Goal: Task Accomplishment & Management: Complete application form

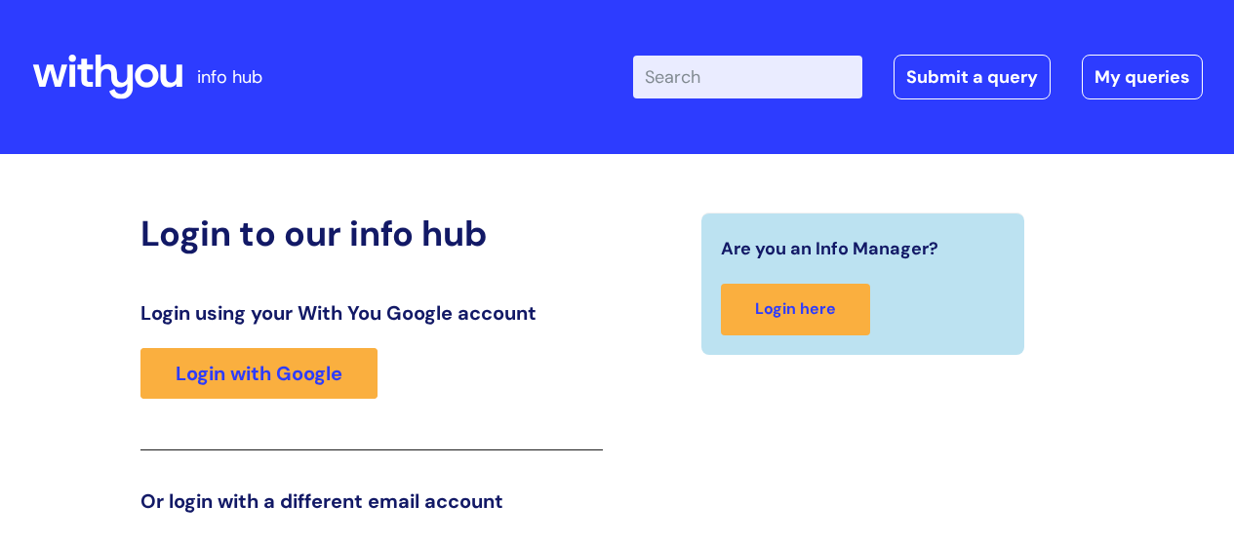
scroll to position [44, 0]
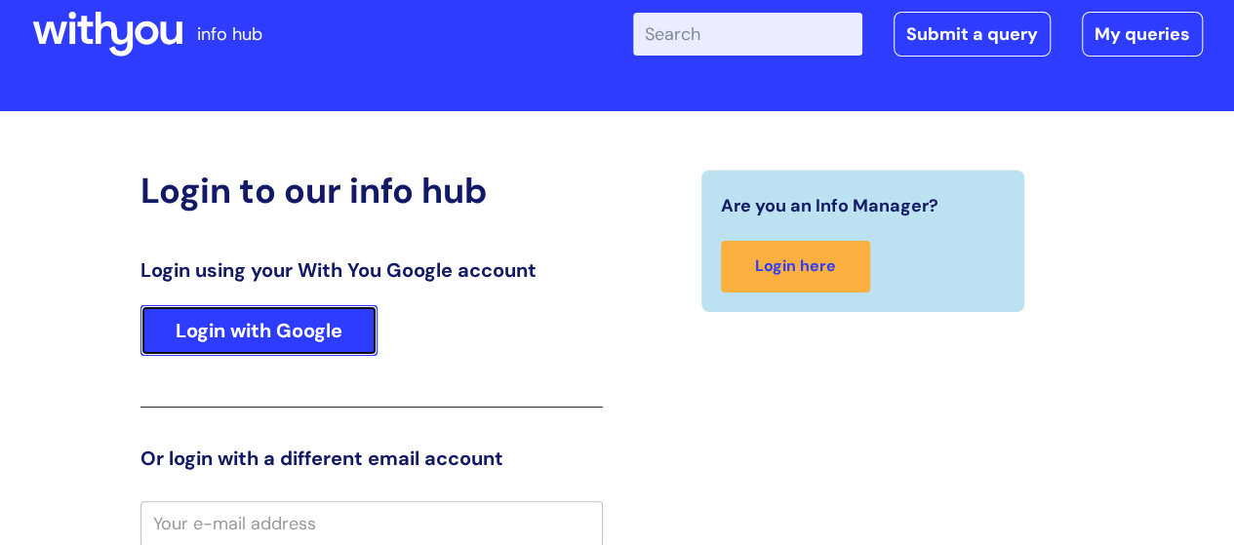
click at [326, 331] on link "Login with Google" at bounding box center [258, 330] width 237 height 51
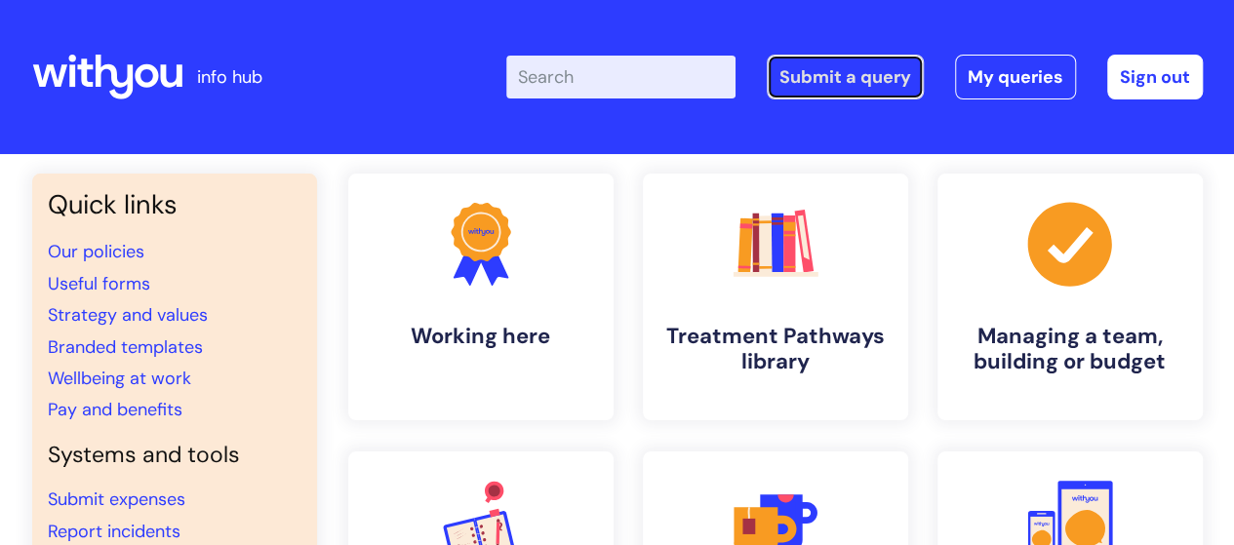
click at [827, 67] on link "Submit a query" at bounding box center [844, 77] width 157 height 45
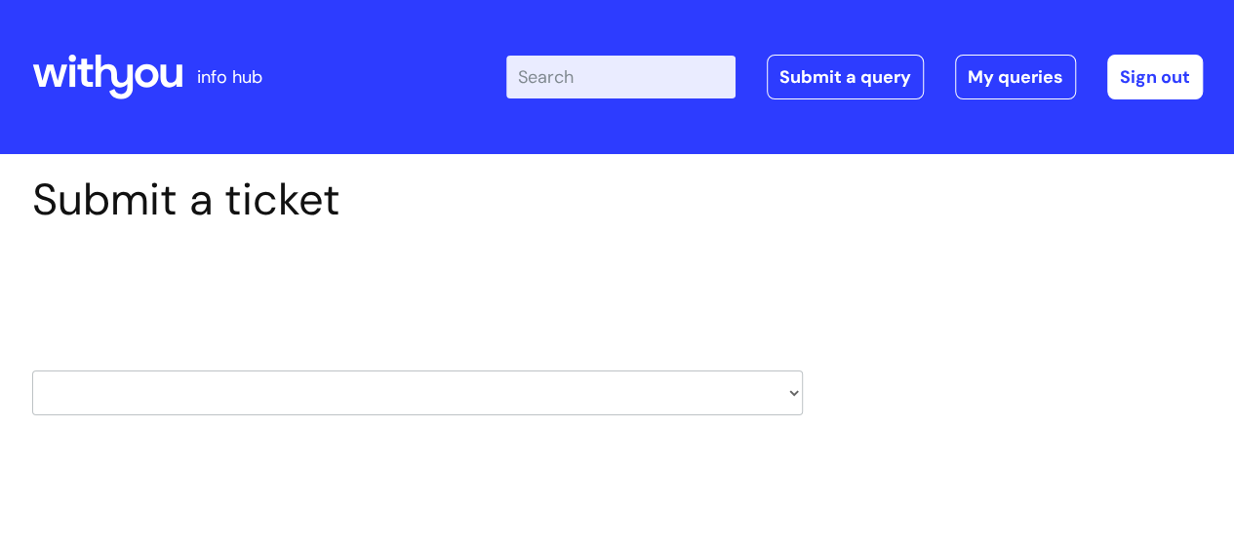
click at [794, 393] on select "HR / People IT and Support Clinical Drug Alerts Finance Accounts Data Support T…" at bounding box center [417, 393] width 770 height 45
select select "it_and_support"
click at [32, 371] on select "HR / People IT and Support Clinical Drug Alerts Finance Accounts Data Support T…" at bounding box center [417, 393] width 770 height 45
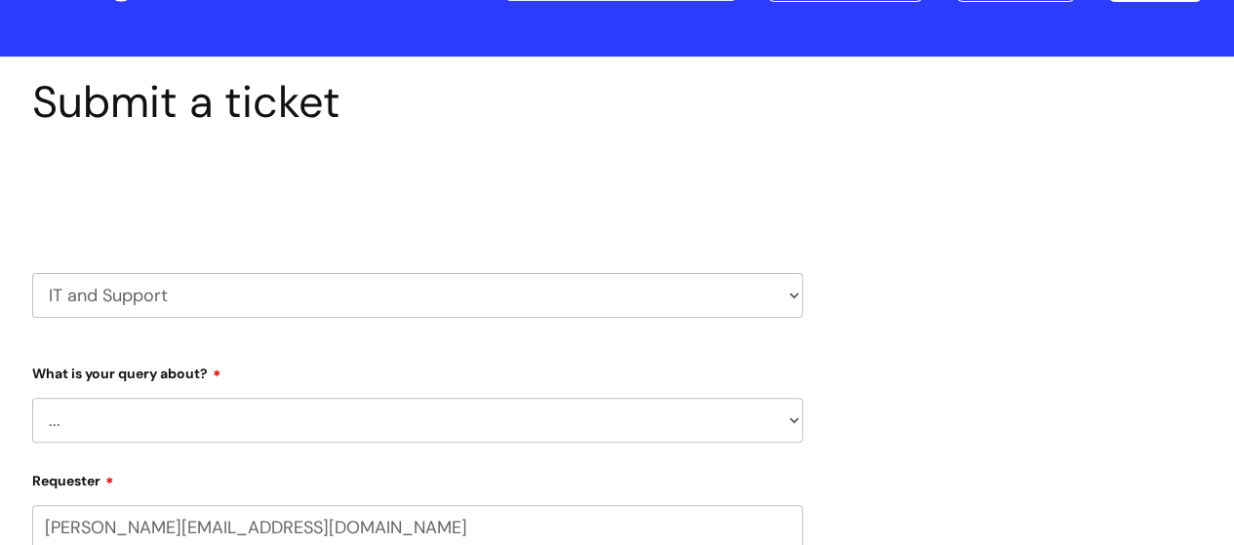
select select "80004286532"
click at [404, 428] on select "... Mobile Phone Reset & MFA Accounts, Starters and Leavers IT Hardware issue I…" at bounding box center [417, 420] width 770 height 45
select select "Accounts, Starters and Leavers"
click at [32, 398] on select "... Mobile Phone Reset & MFA Accounts, Starters and Leavers IT Hardware issue I…" at bounding box center [417, 420] width 770 height 45
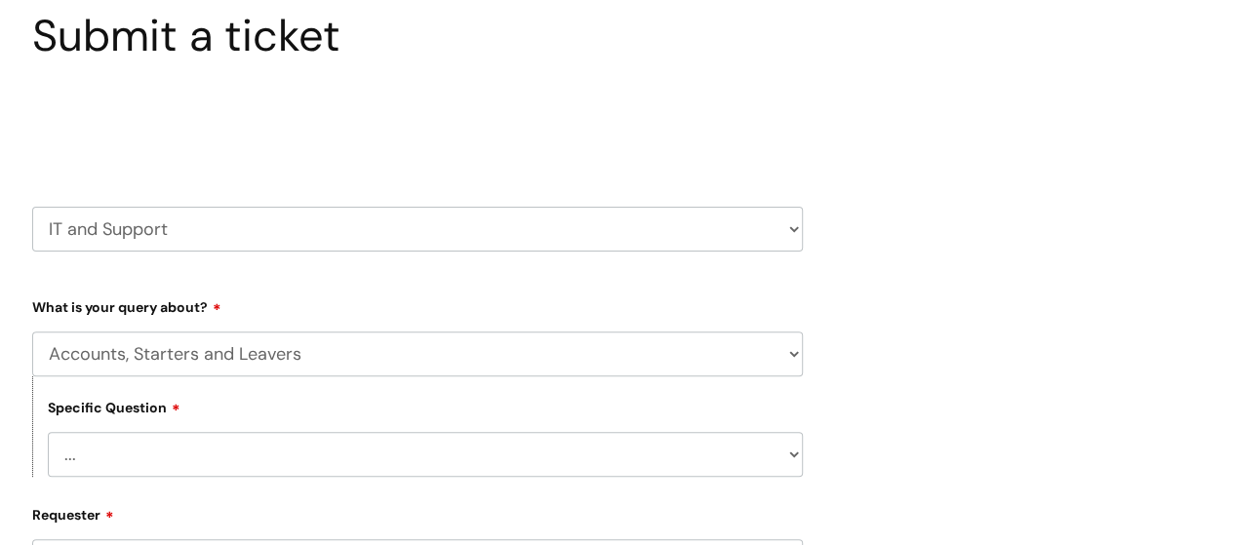
scroll to position [195, 0]
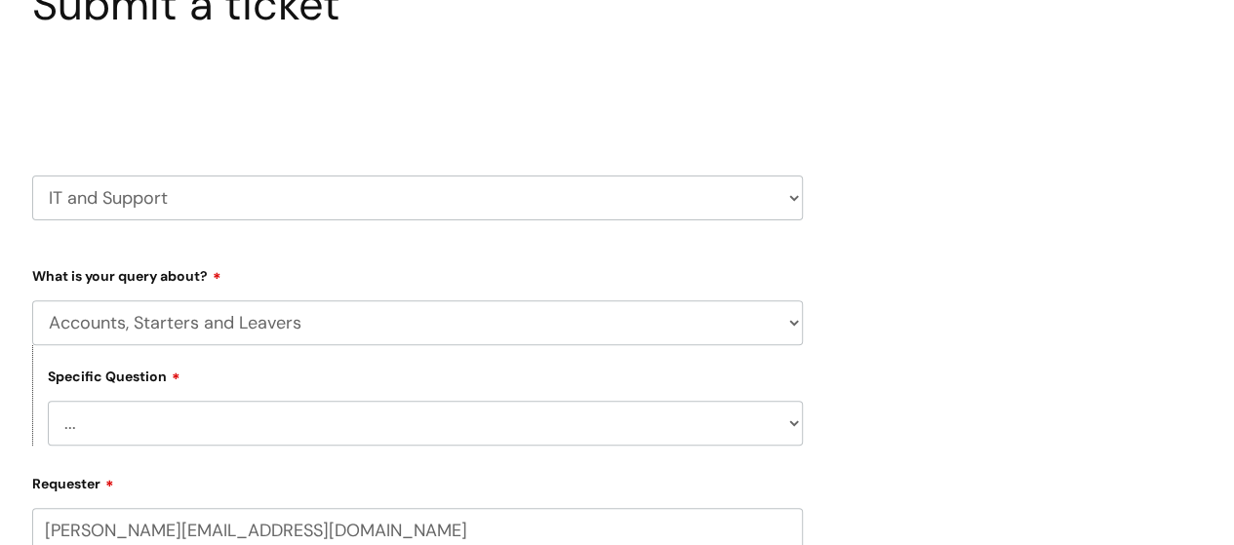
click at [474, 430] on select "... I have a new starter I have a leaver I need to make a change to an account …" at bounding box center [425, 423] width 755 height 45
select select "I have a new starter"
click at [48, 402] on select "... I have a new starter I have a leaver I need to make a change to an account …" at bounding box center [425, 423] width 755 height 45
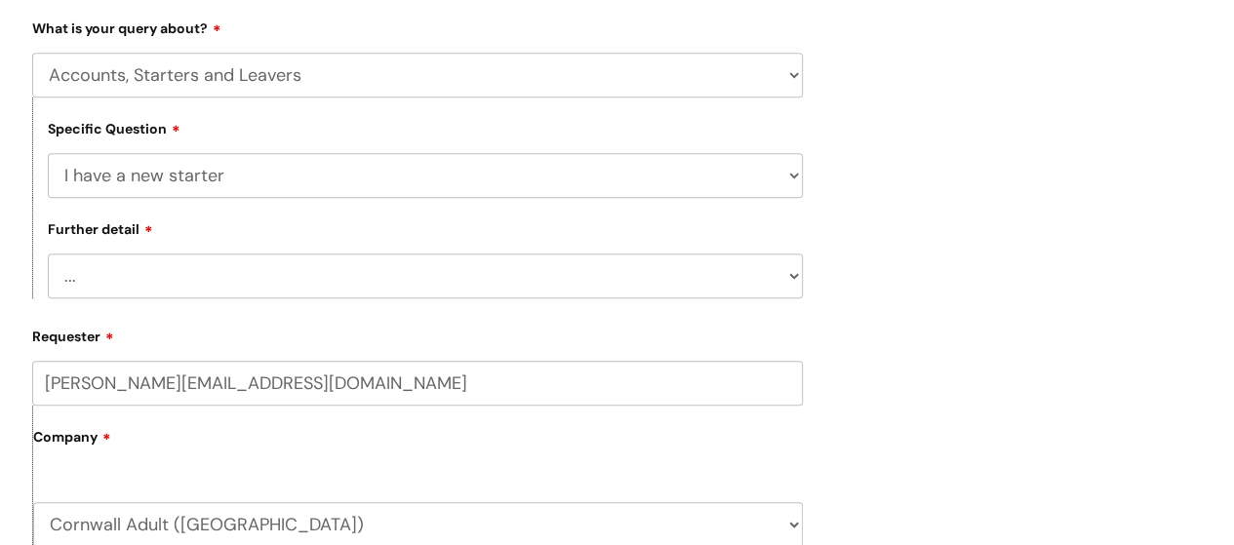
scroll to position [488, 0]
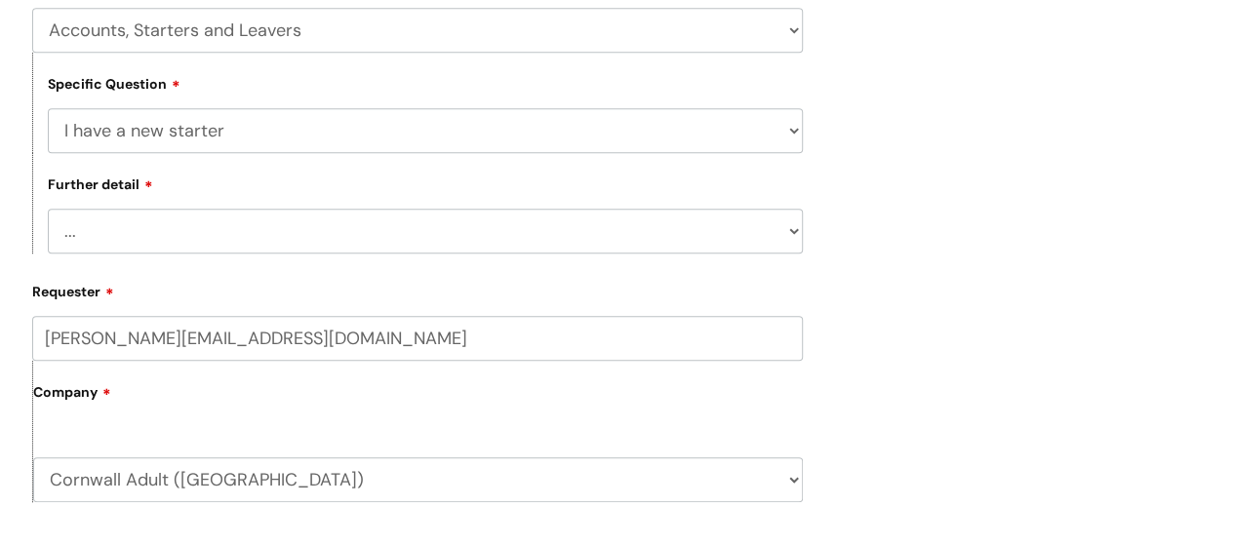
click at [514, 228] on select "... Can I have my new starter’s IT account details I need to amend the name, de…" at bounding box center [425, 231] width 755 height 45
select select "I’ve got a new starter - where is their equipment?"
click at [48, 211] on select "... Can I have my new starter’s IT account details I need to amend the name, de…" at bounding box center [425, 231] width 755 height 45
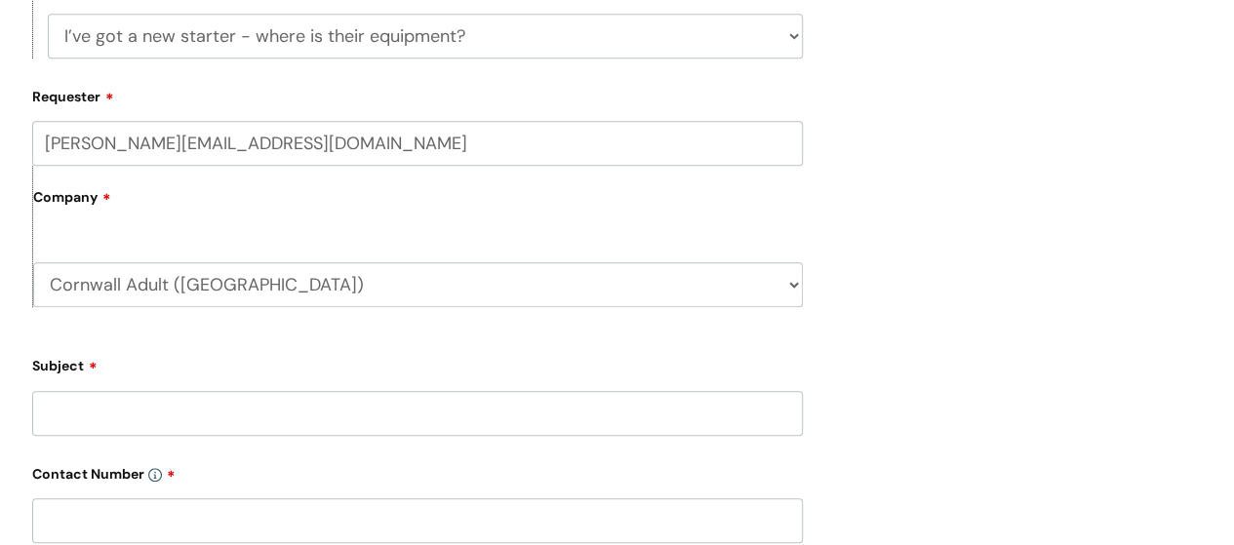
scroll to position [780, 0]
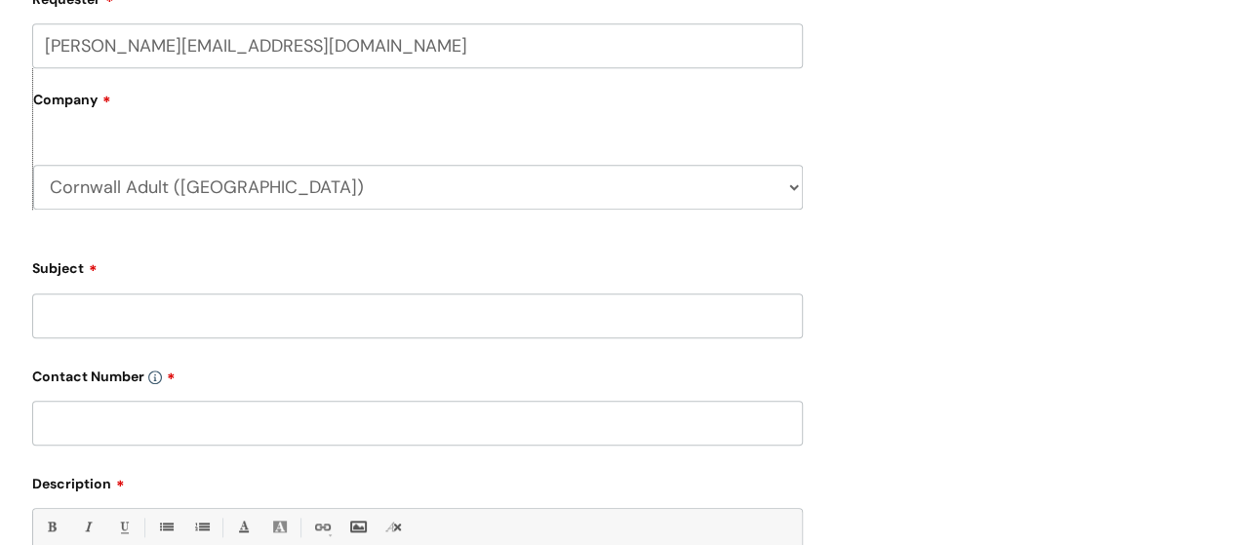
click at [445, 324] on input "Subject" at bounding box center [417, 316] width 770 height 45
type input "[PERSON_NAME] & [PERSON_NAME]"
click at [357, 418] on input "text" at bounding box center [417, 423] width 770 height 45
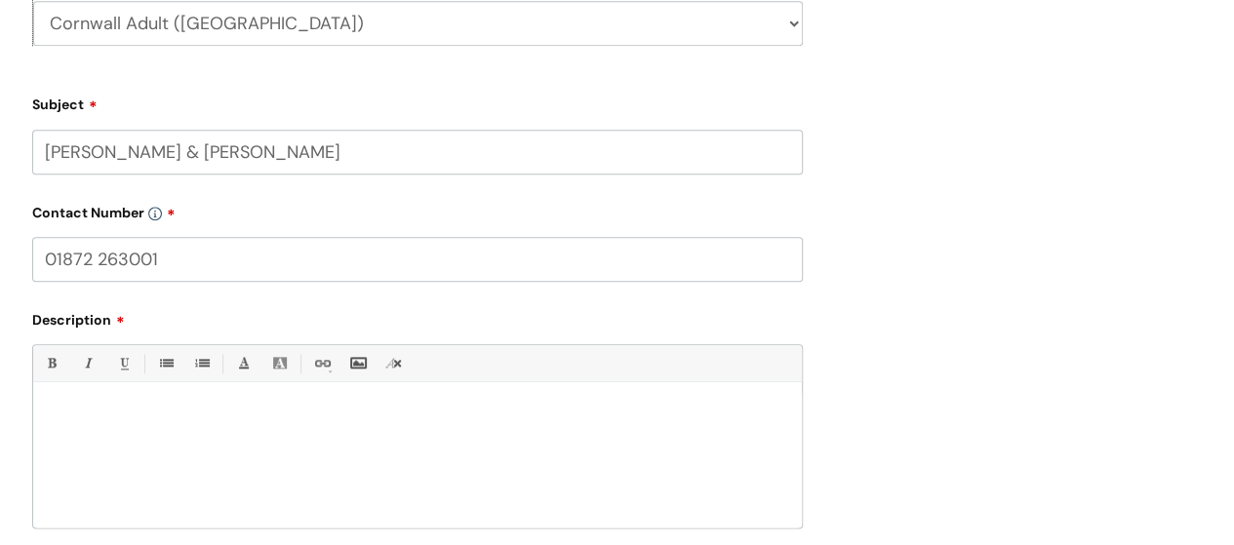
scroll to position [975, 0]
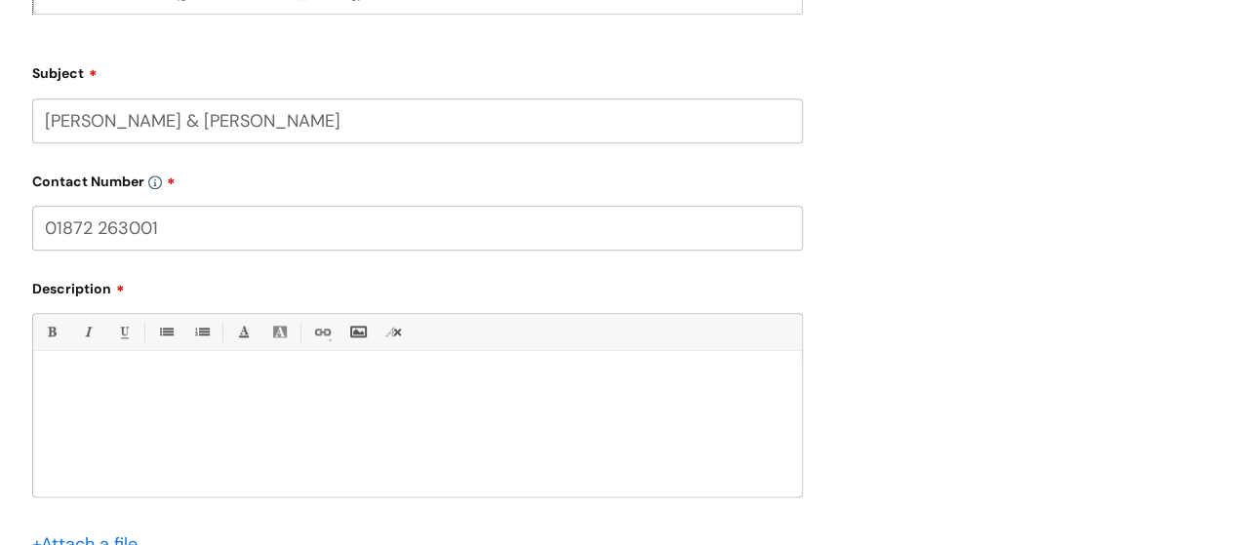
type input "01872 263001"
click at [290, 394] on p at bounding box center [417, 385] width 739 height 18
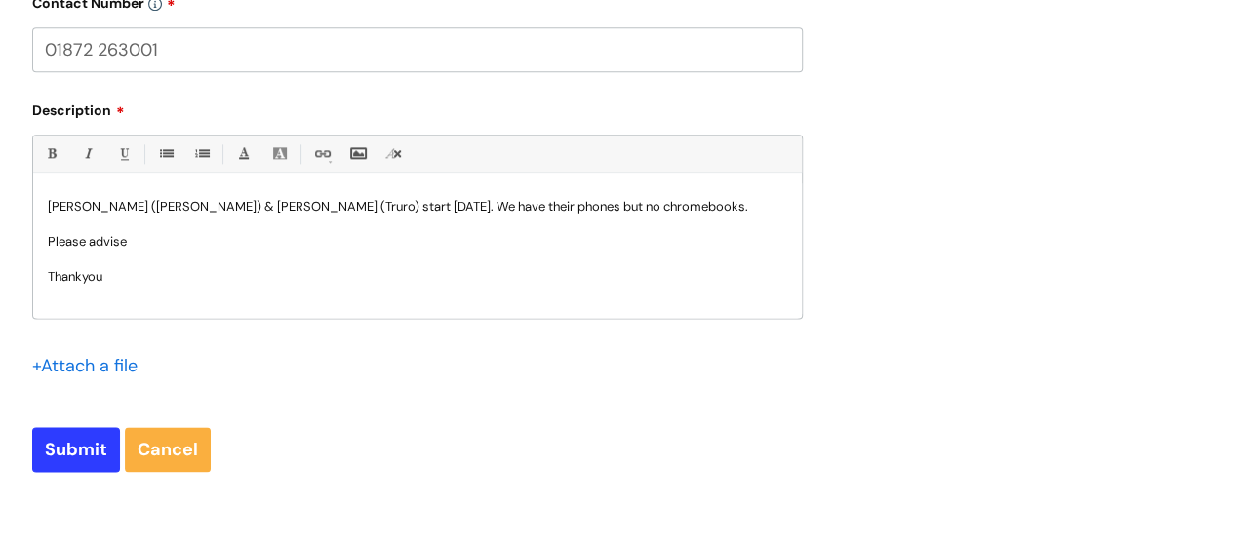
scroll to position [1170, 0]
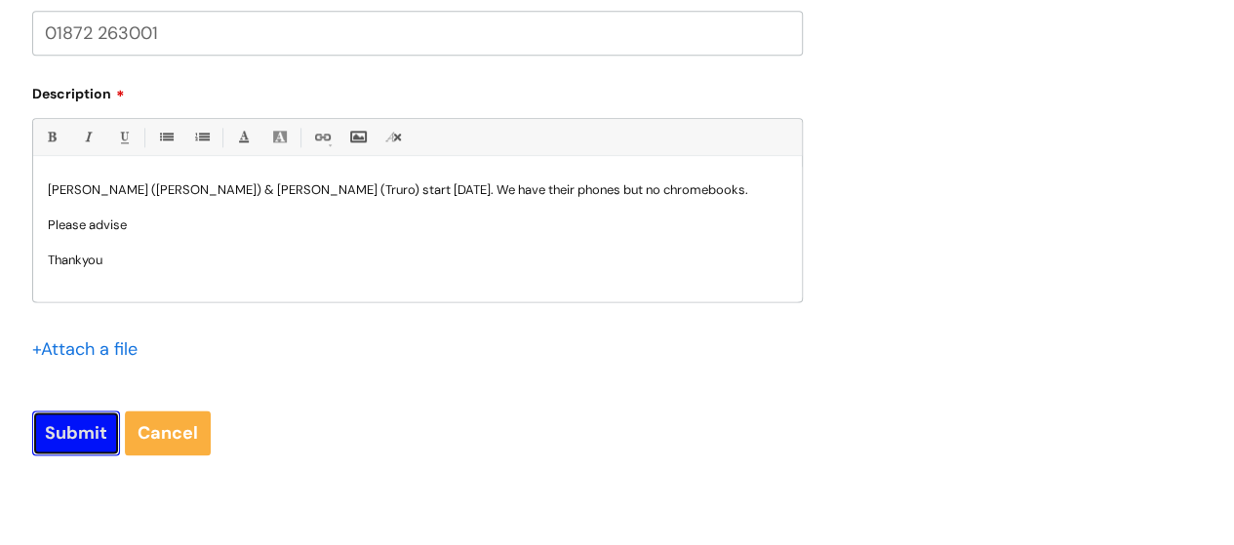
click at [80, 446] on input "Submit" at bounding box center [76, 433] width 88 height 45
type input "Please Wait..."
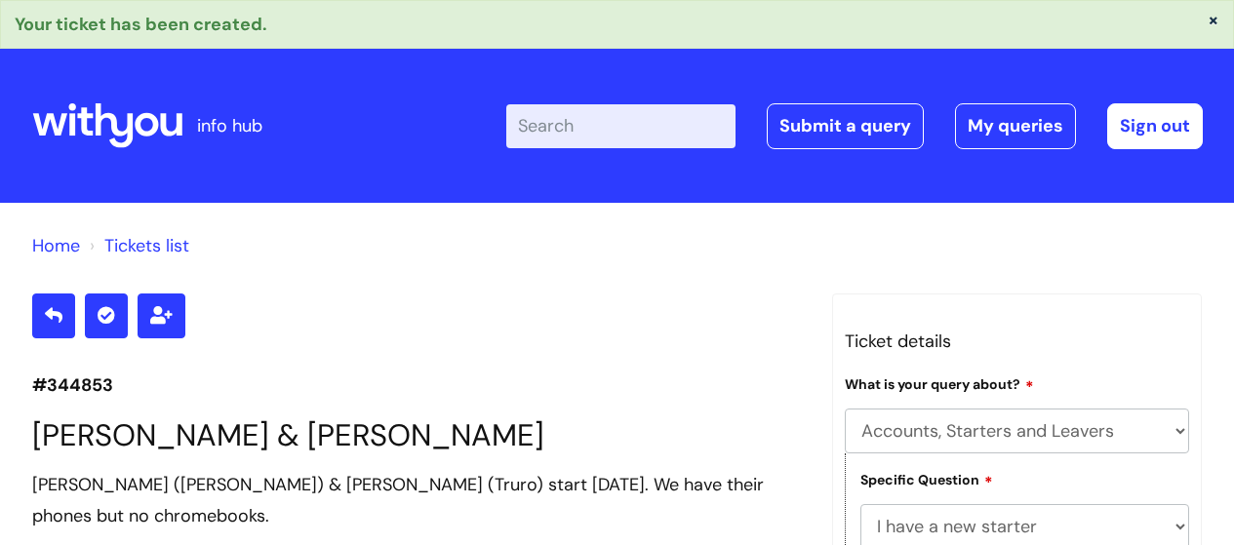
select select "Accounts, Starters and Leavers"
select select "I have a new starter"
select select "I’ve got a new starter - where is their equipment?"
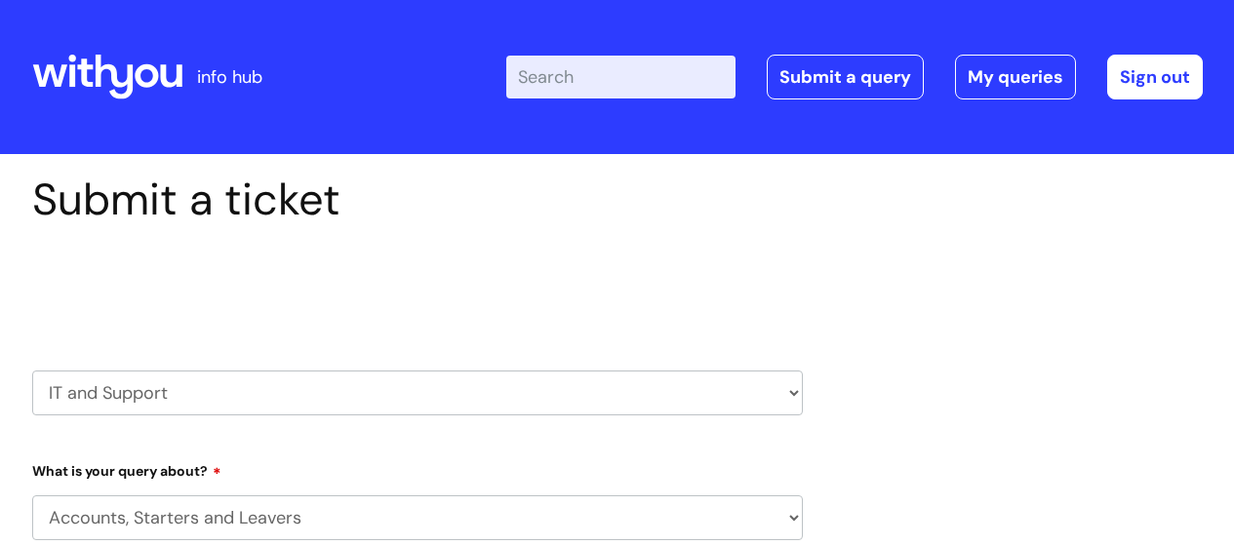
select select "Accounts, Starters and Leavers"
select select "80004286532"
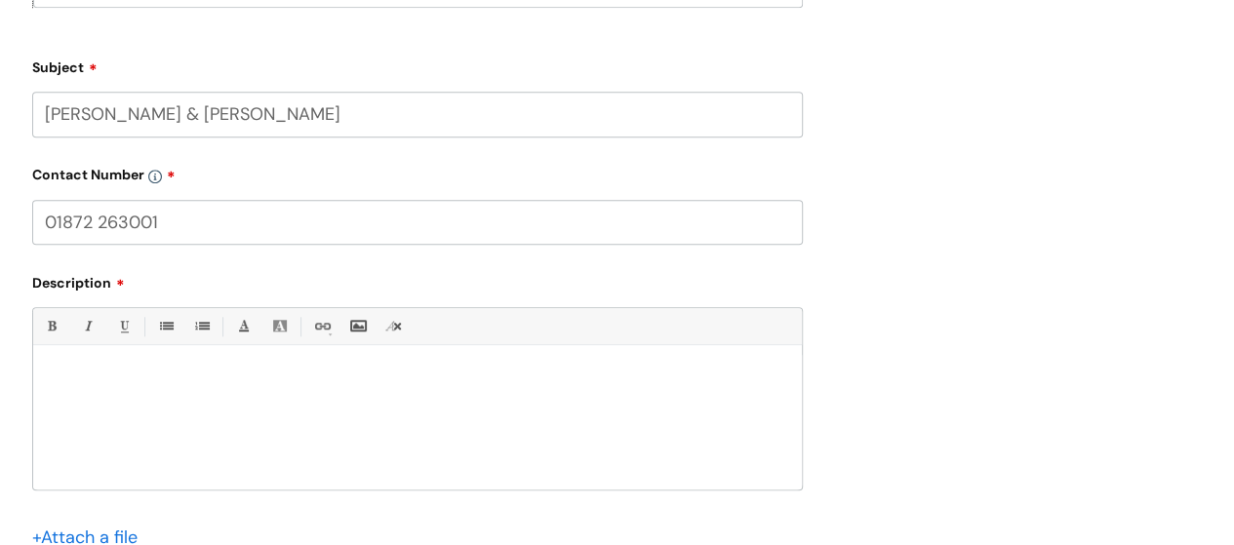
scroll to position [975, 0]
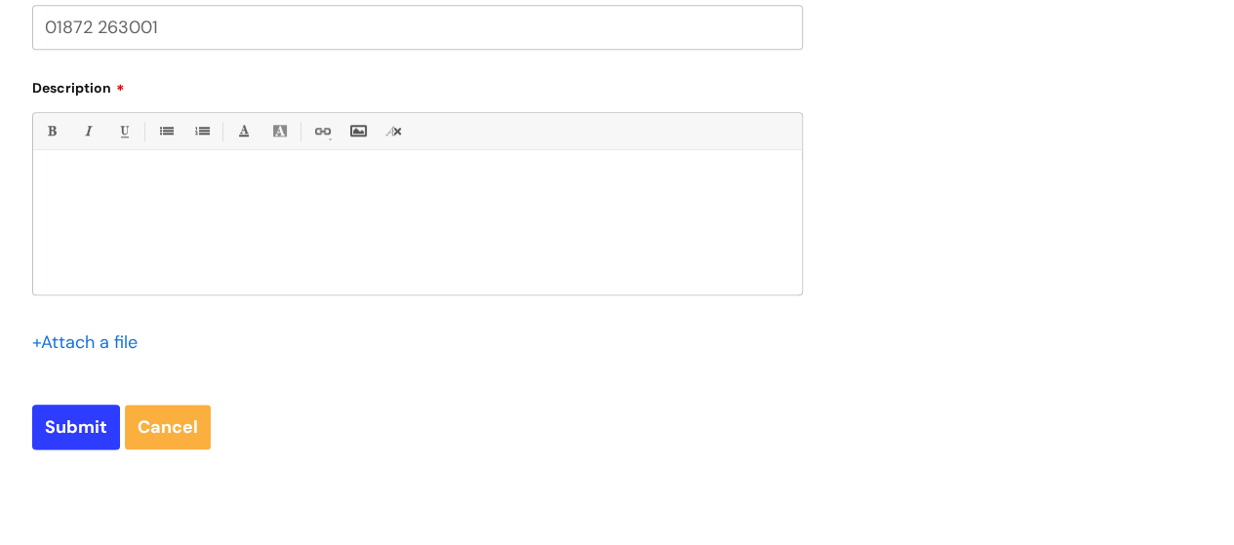
click at [312, 176] on p at bounding box center [417, 184] width 739 height 18
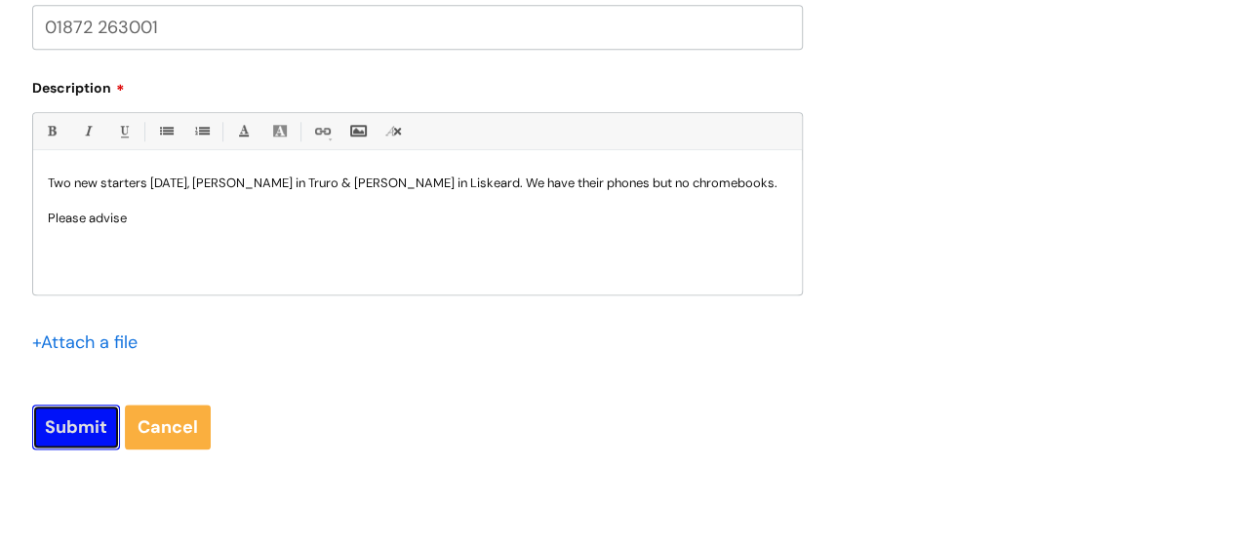
click at [78, 428] on input "Submit" at bounding box center [76, 427] width 88 height 45
type input "Please Wait..."
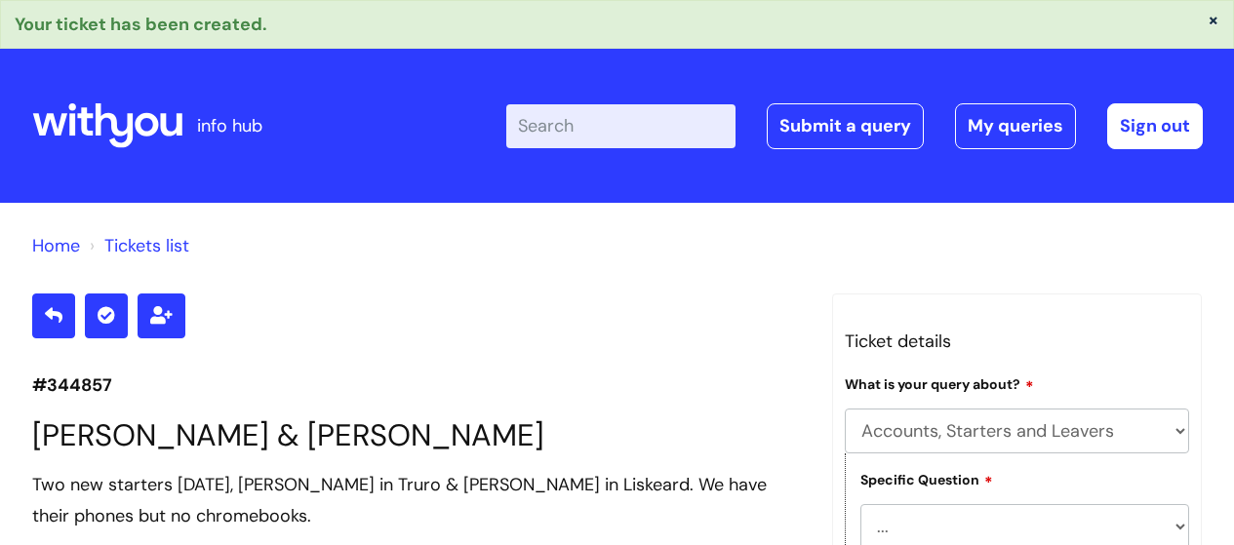
select select "Accounts, Starters and Leavers"
